Goal: Information Seeking & Learning: Learn about a topic

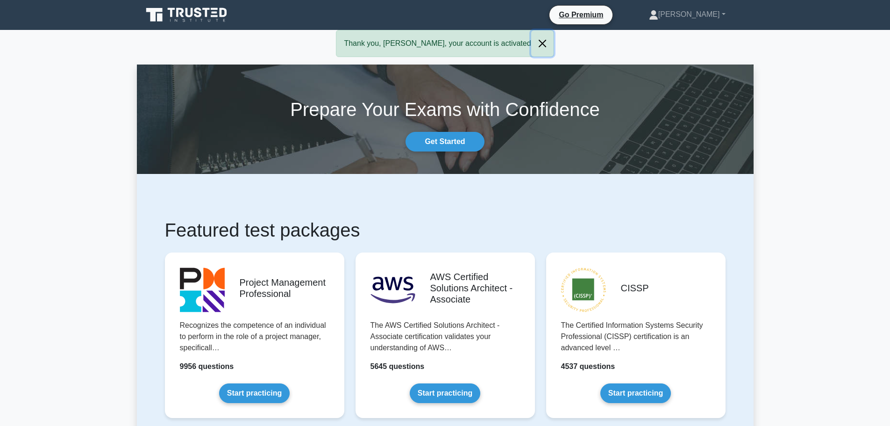
click at [531, 42] on button "Close" at bounding box center [542, 43] width 22 height 26
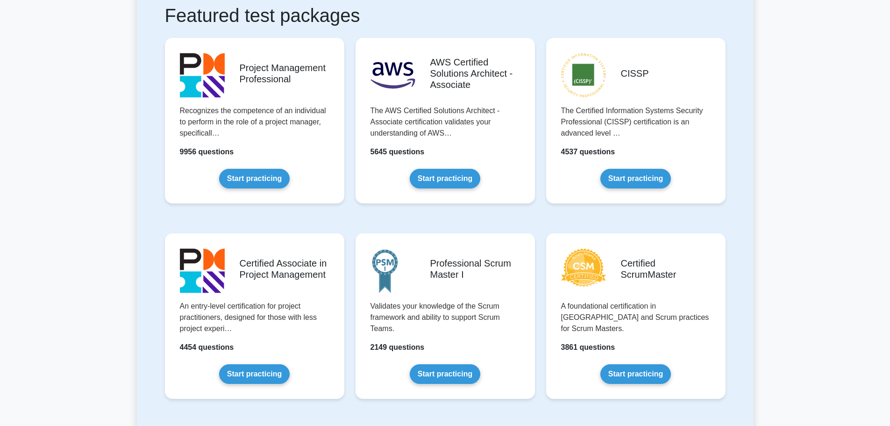
scroll to position [187, 0]
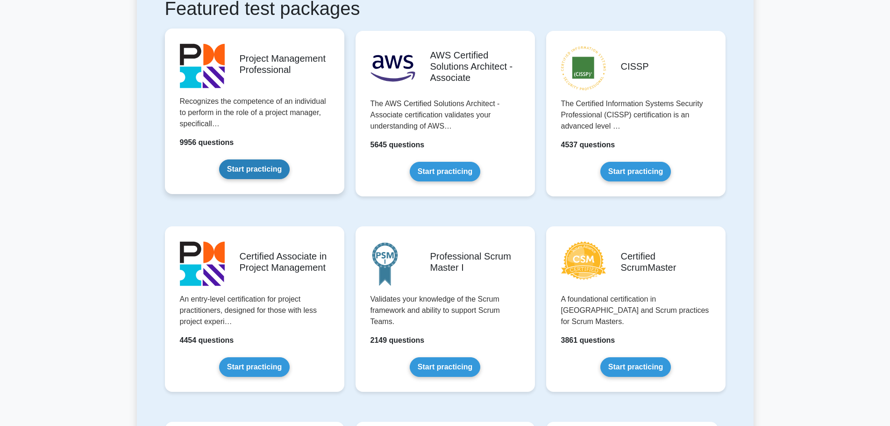
click at [260, 170] on link "Start practicing" at bounding box center [254, 169] width 71 height 20
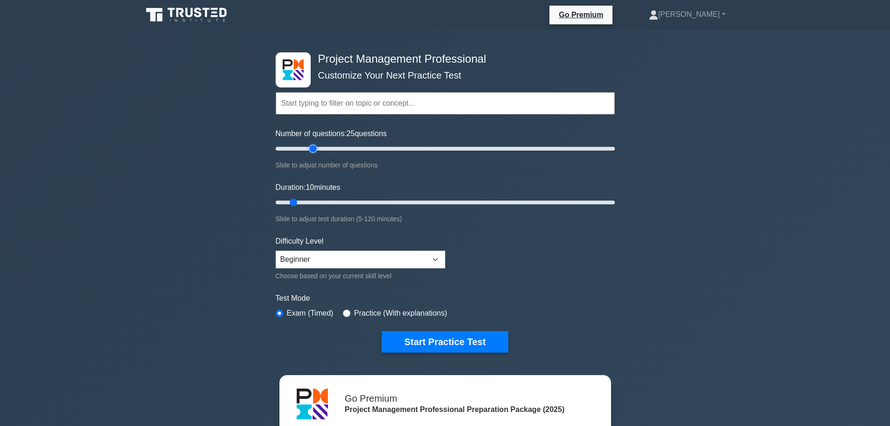
drag, startPoint x: 290, startPoint y: 150, endPoint x: 317, endPoint y: 154, distance: 27.8
type input "25"
click at [317, 154] on input "Number of questions: 25 questions" at bounding box center [445, 148] width 339 height 11
drag, startPoint x: 295, startPoint y: 200, endPoint x: 335, endPoint y: 206, distance: 40.1
type input "25"
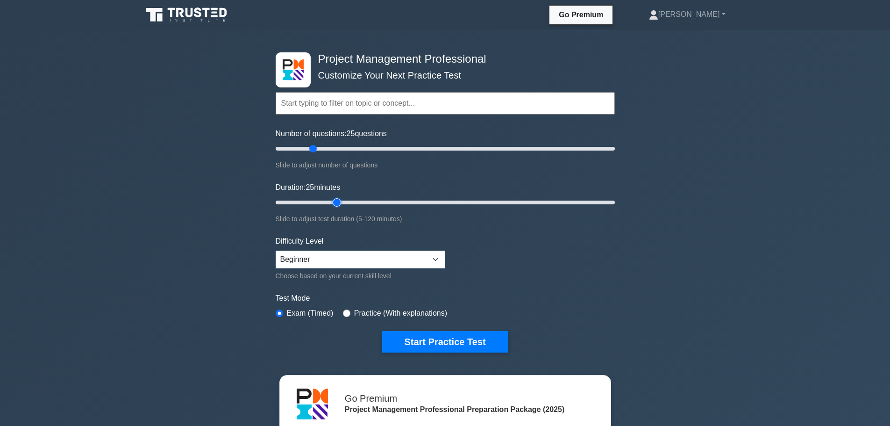
click at [335, 206] on input "Duration: 25 minutes" at bounding box center [445, 202] width 339 height 11
click at [199, 199] on div "Project Management Professional Customize Your Next Practice Test Topics Scope …" at bounding box center [445, 324] width 890 height 588
click at [300, 260] on select "Beginner Intermediate Expert" at bounding box center [361, 259] width 170 height 18
click at [200, 235] on div "Project Management Professional Customize Your Next Practice Test Topics Scope …" at bounding box center [445, 324] width 890 height 588
click at [365, 257] on select "Beginner Intermediate Expert" at bounding box center [361, 259] width 170 height 18
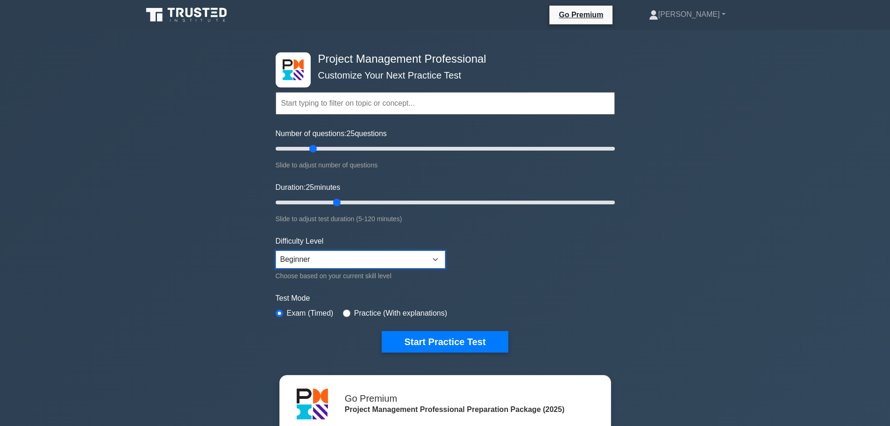
select select "intermediate"
click at [276, 250] on select "Beginner Intermediate Expert" at bounding box center [361, 259] width 170 height 18
click at [172, 261] on div "Project Management Professional Customize Your Next Practice Test Topics Scope …" at bounding box center [445, 324] width 890 height 588
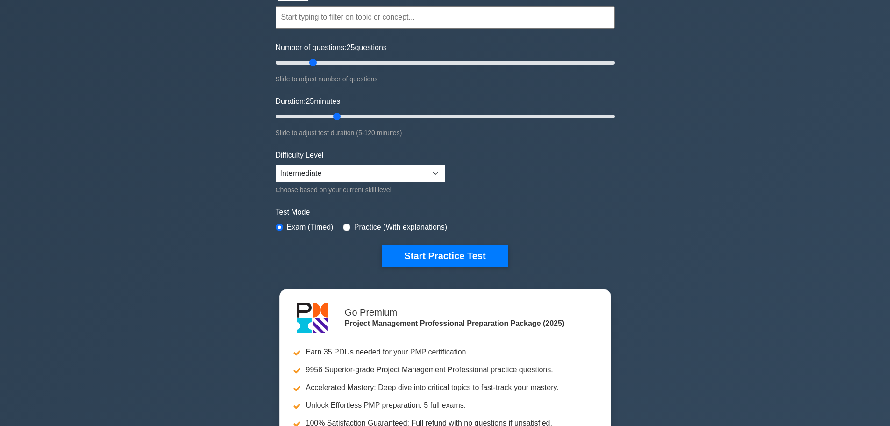
scroll to position [93, 0]
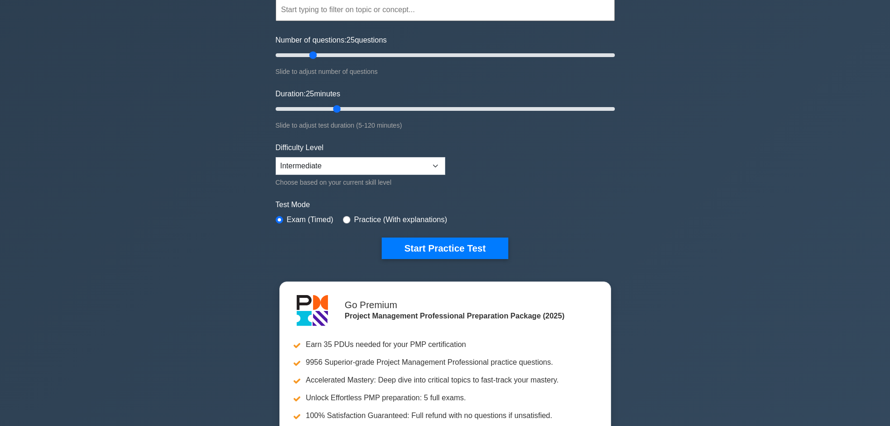
click at [350, 220] on div "Practice (With explanations)" at bounding box center [395, 219] width 104 height 11
click at [345, 220] on input "radio" at bounding box center [346, 219] width 7 height 7
radio input "true"
click at [279, 220] on input "radio" at bounding box center [279, 219] width 7 height 7
radio input "true"
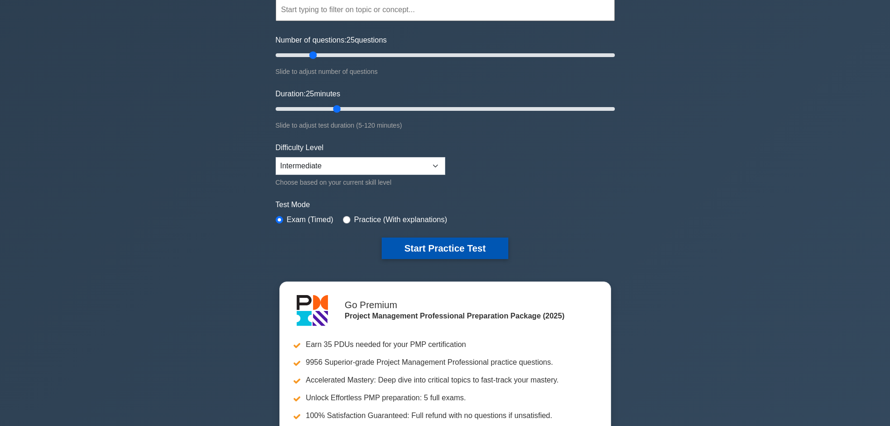
click at [442, 249] on button "Start Practice Test" at bounding box center [445, 247] width 126 height 21
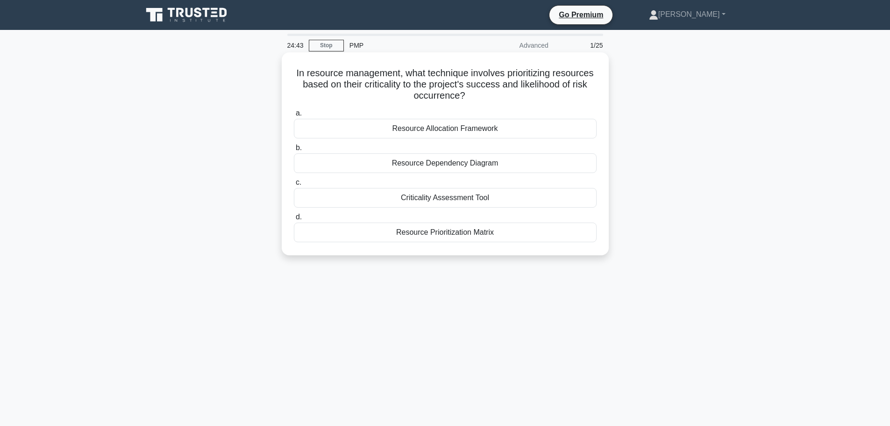
click at [487, 132] on div "Resource Allocation Framework" at bounding box center [445, 129] width 303 height 20
click at [294, 116] on input "a. Resource Allocation Framework" at bounding box center [294, 113] width 0 height 6
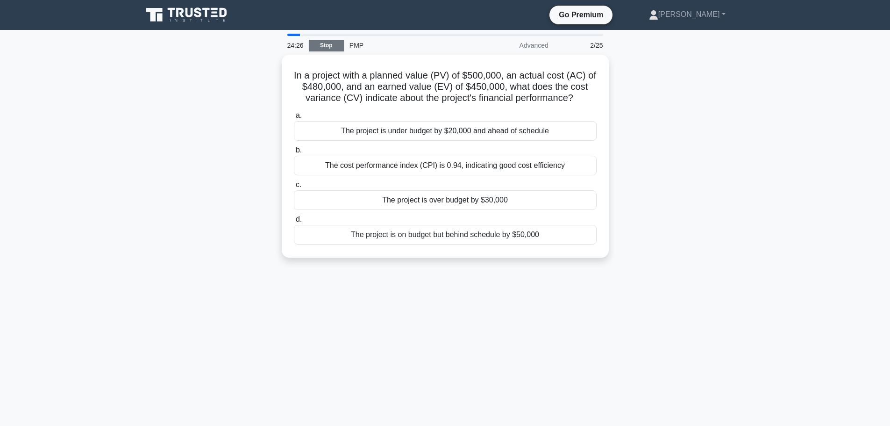
click at [316, 45] on link "Stop" at bounding box center [326, 46] width 35 height 12
